Goal: Task Accomplishment & Management: Use online tool/utility

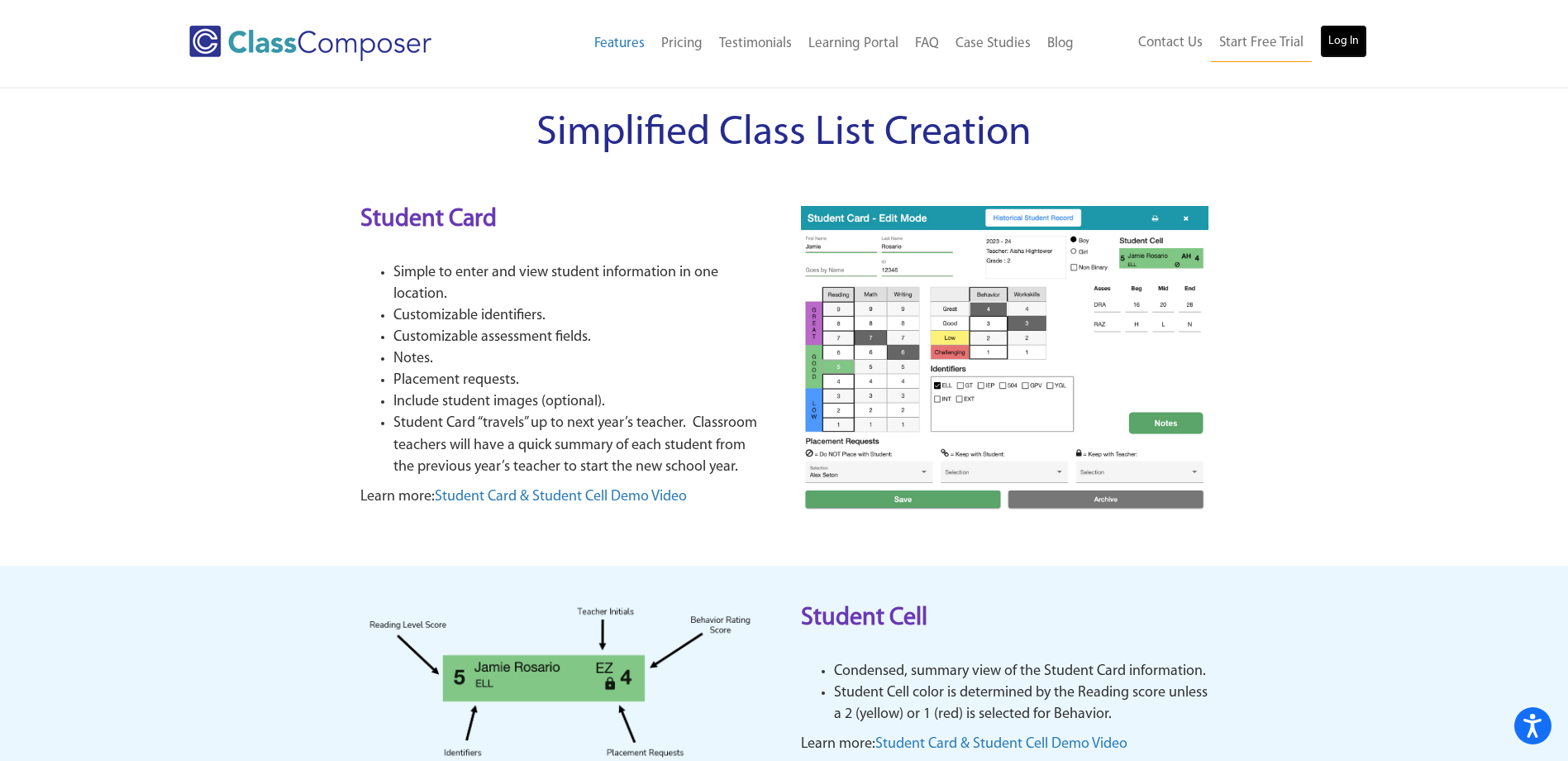
click at [1350, 38] on link "Log In" at bounding box center [1344, 42] width 47 height 33
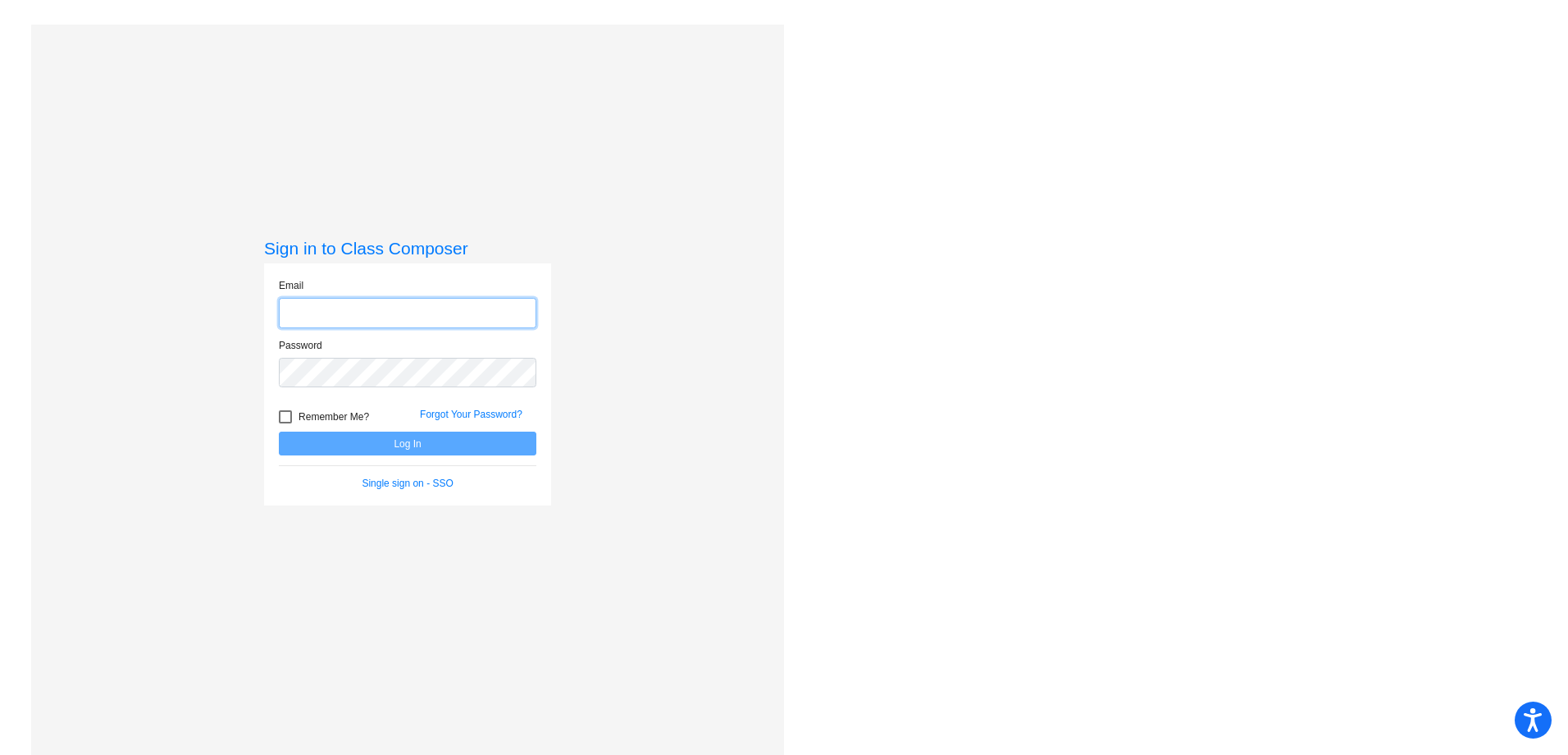
type input "[EMAIL_ADDRESS][DOMAIN_NAME]"
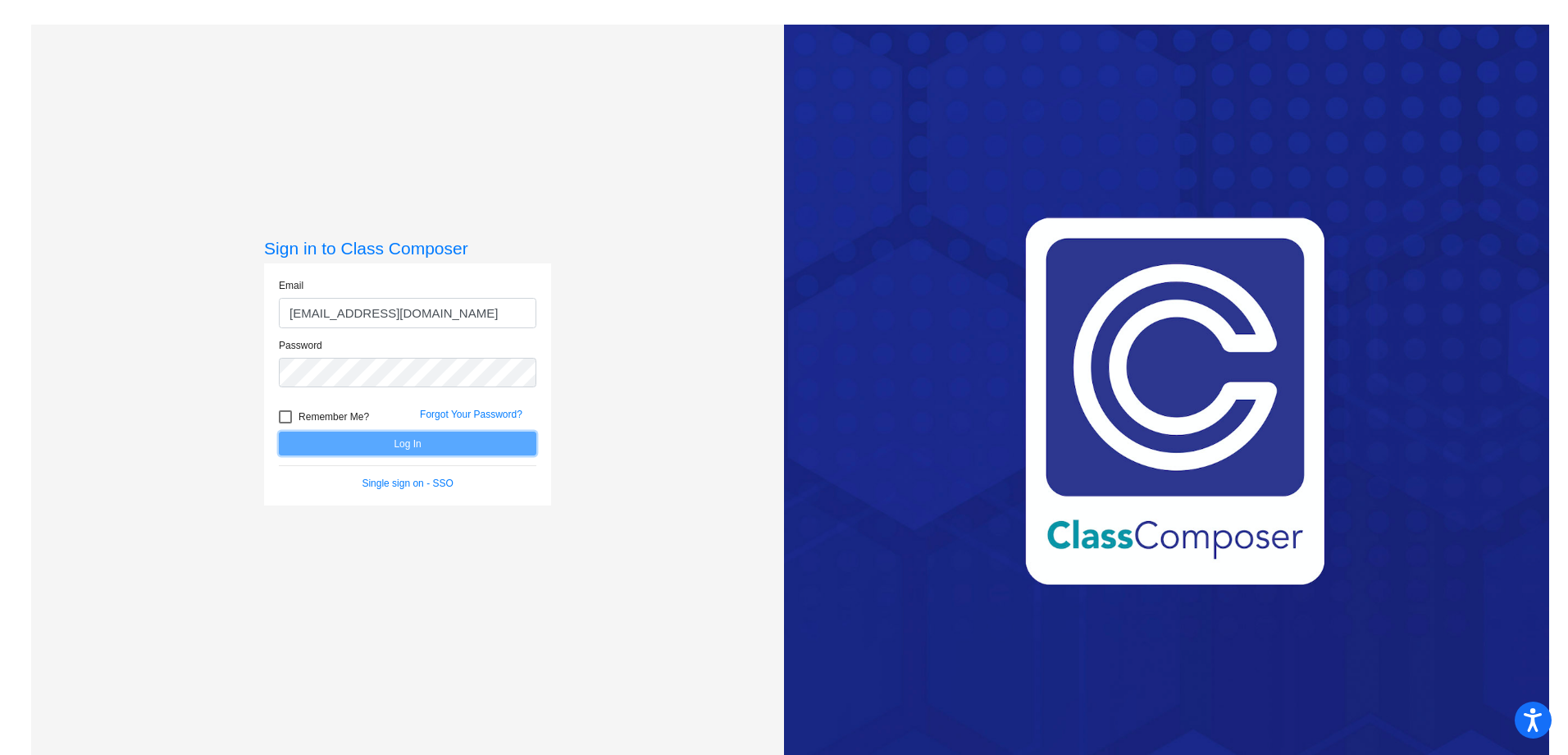
click at [365, 445] on button "Log In" at bounding box center [408, 443] width 258 height 24
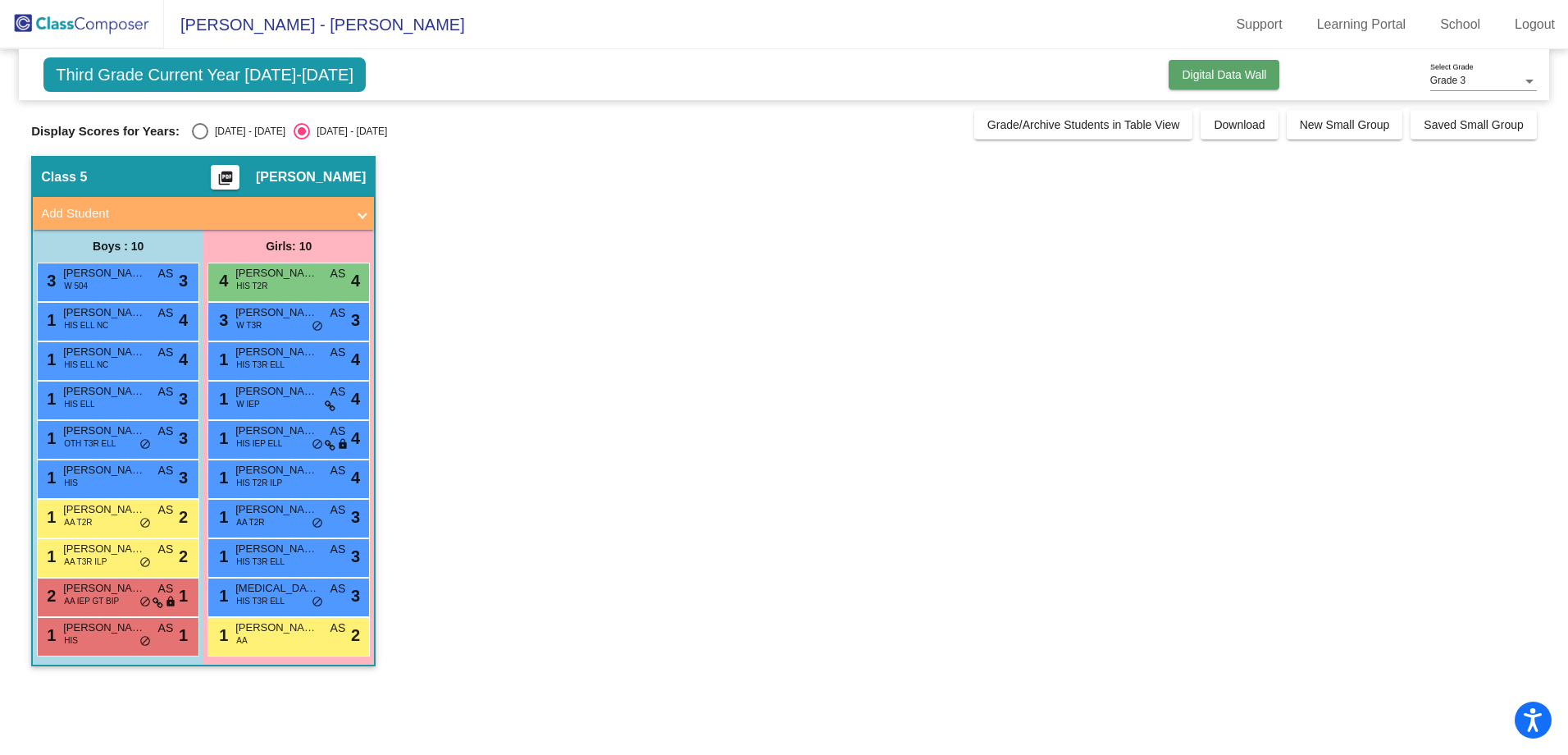
click at [1242, 74] on span "Digital Data Wall" at bounding box center [1225, 74] width 84 height 13
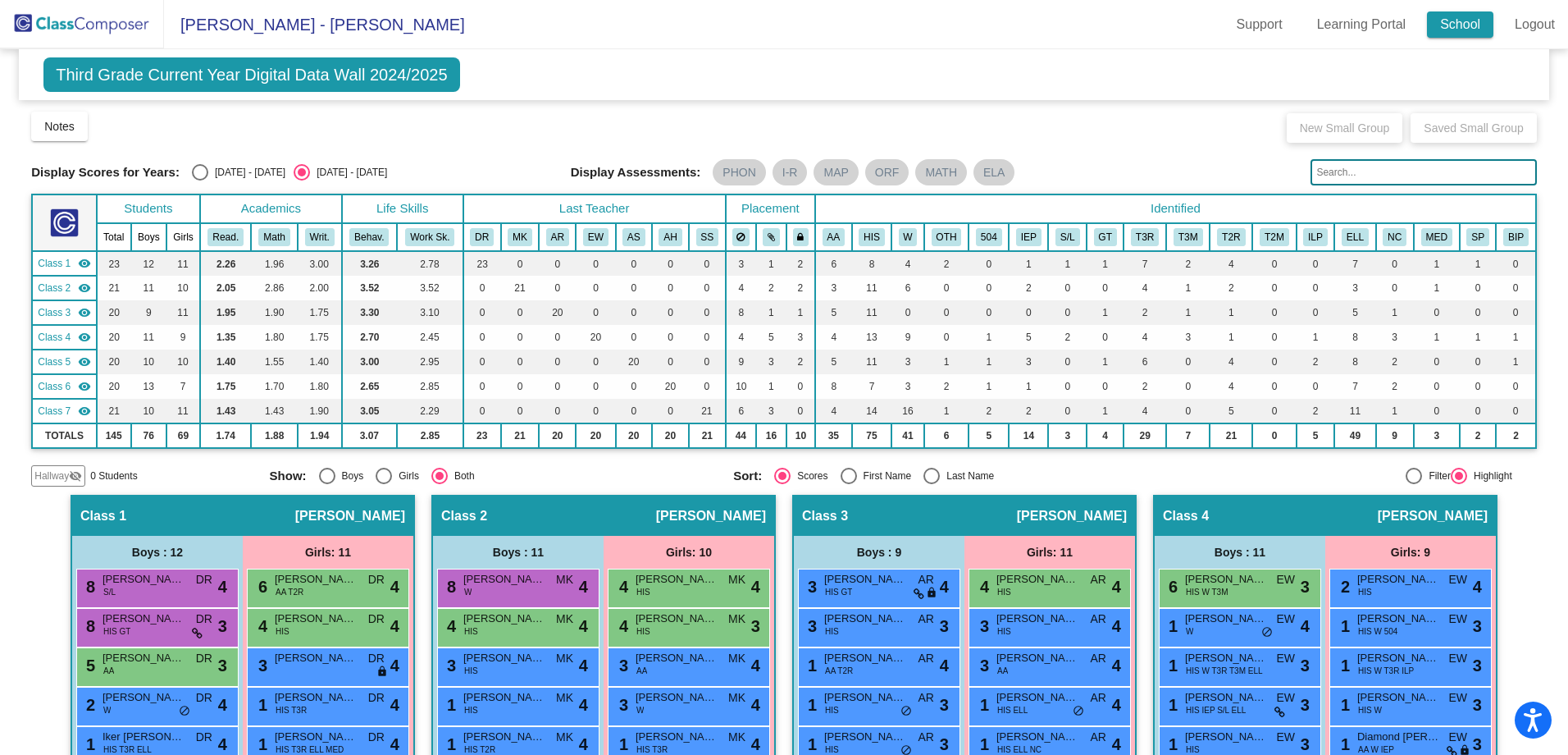
click at [1479, 23] on link "School" at bounding box center [1460, 24] width 66 height 27
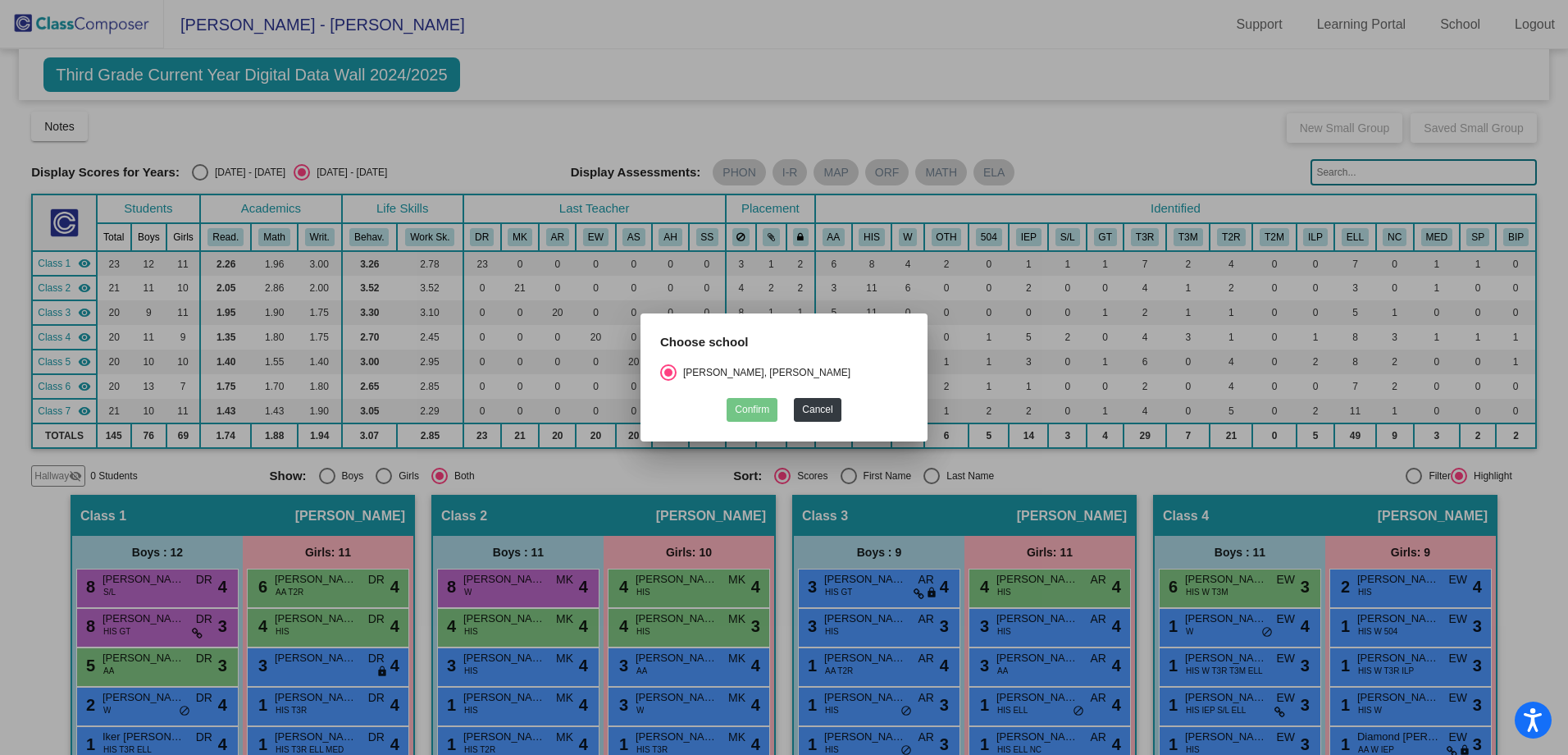
click at [1121, 102] on div at bounding box center [784, 377] width 1568 height 755
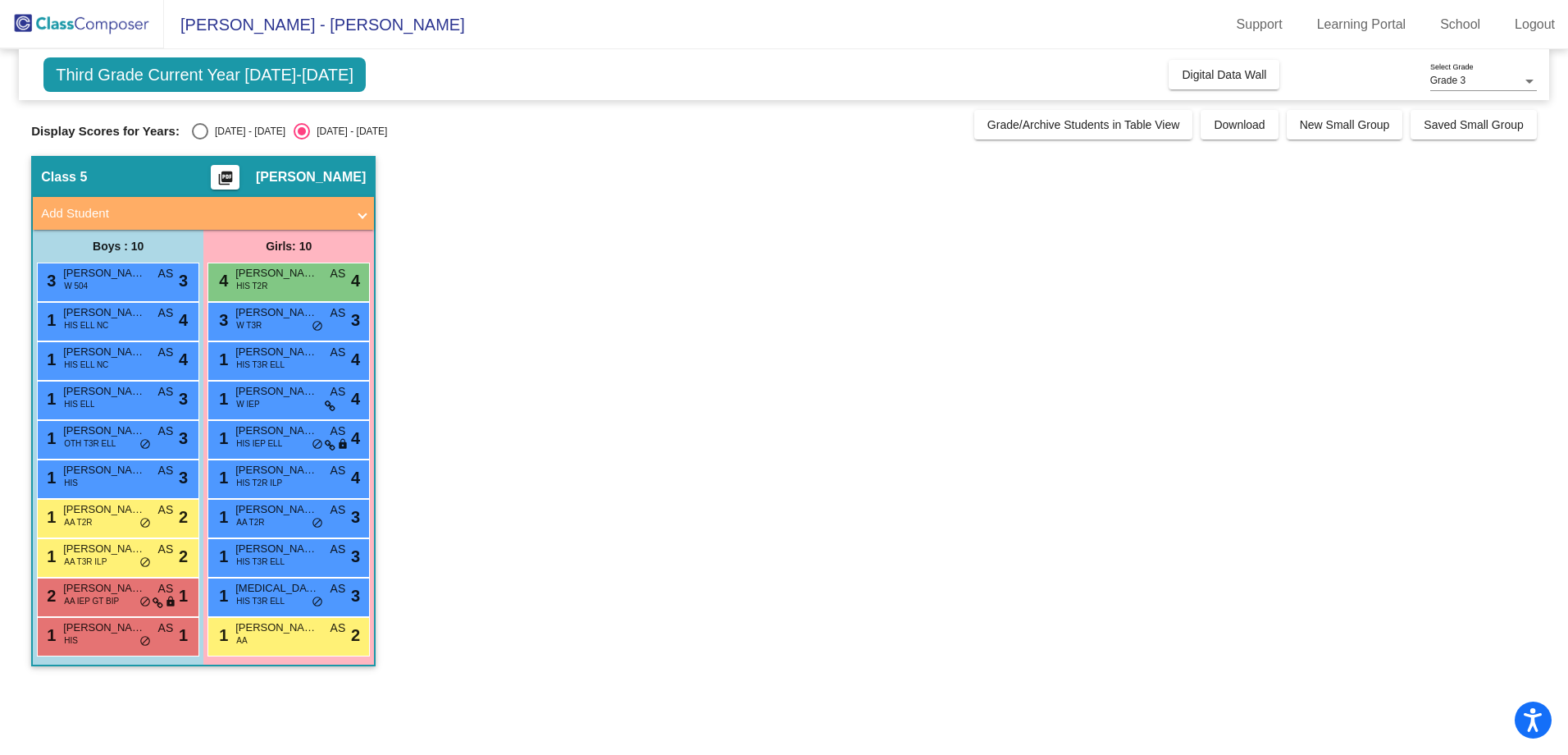
click at [1528, 82] on div at bounding box center [1530, 82] width 9 height 4
click at [1504, 78] on span "Grade 3" at bounding box center [1484, 81] width 106 height 29
click at [639, 379] on app-classroom "Class 5 picture_as_pdf Andrea Stafford Add Student First Name Last Name Student…" at bounding box center [784, 418] width 1506 height 527
